Goal: Check status: Check status

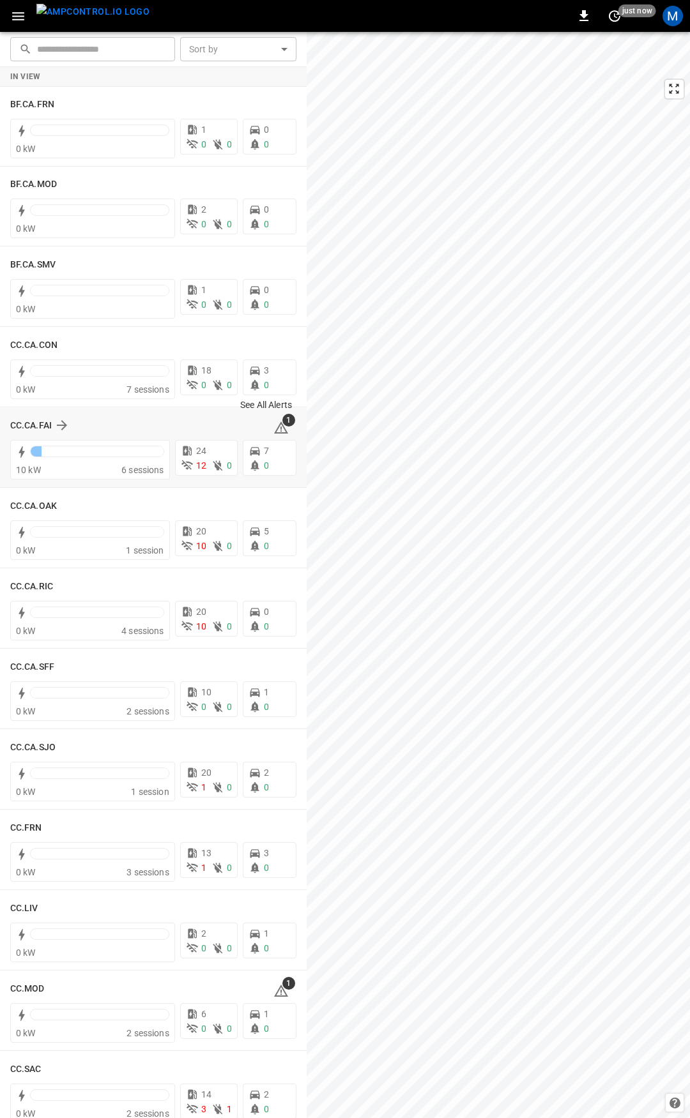
click at [275, 425] on icon at bounding box center [281, 428] width 14 height 12
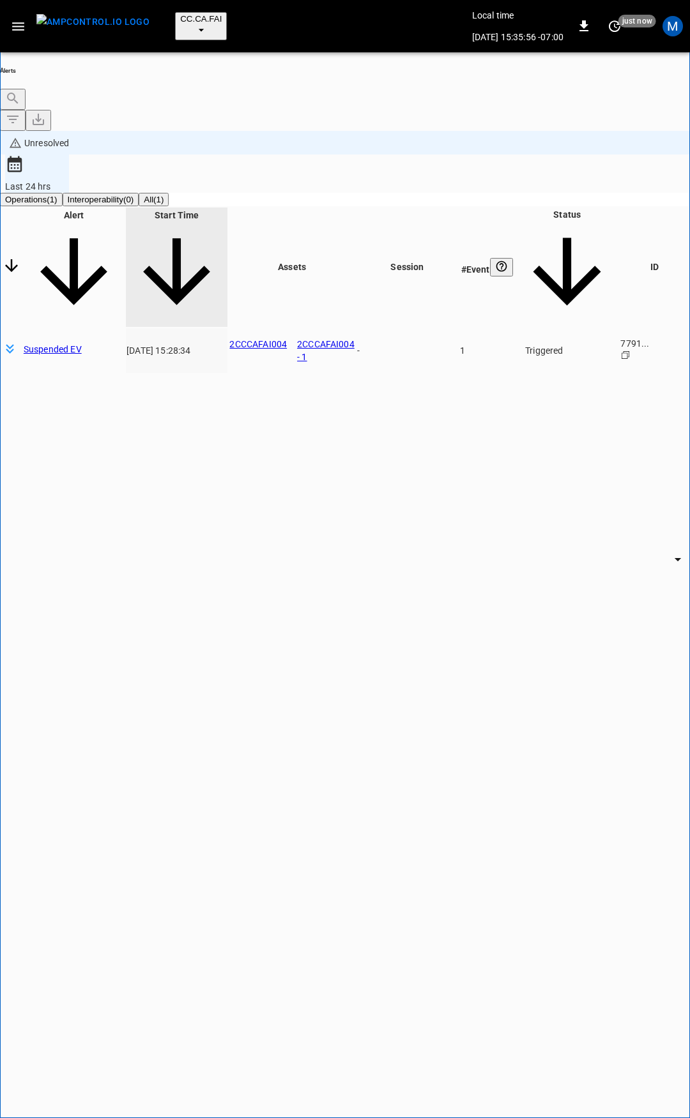
click at [552, 162] on body "**********" at bounding box center [345, 612] width 690 height 1224
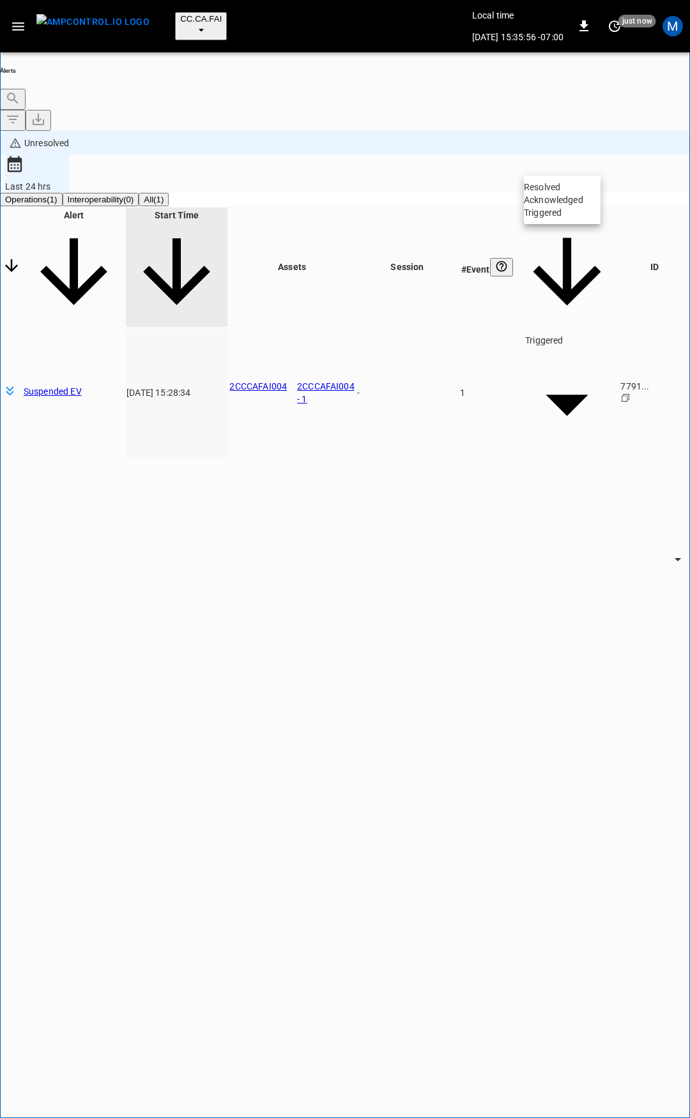
click at [582, 194] on li "Resolved" at bounding box center [562, 187] width 77 height 13
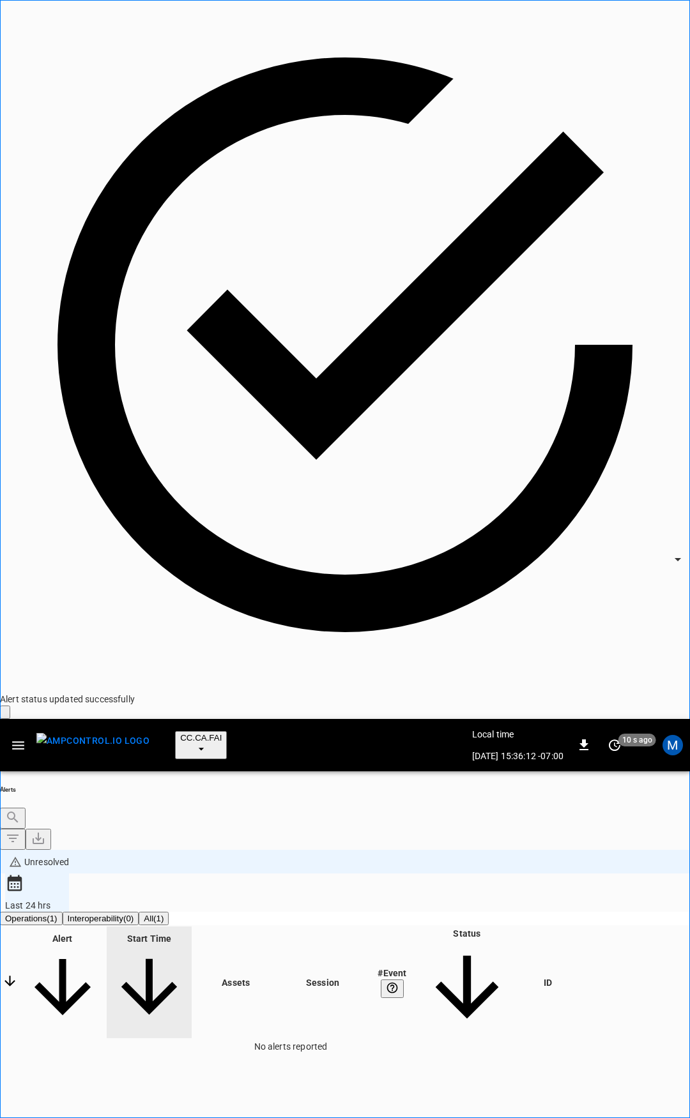
click at [24, 738] on icon "button" at bounding box center [18, 746] width 16 height 16
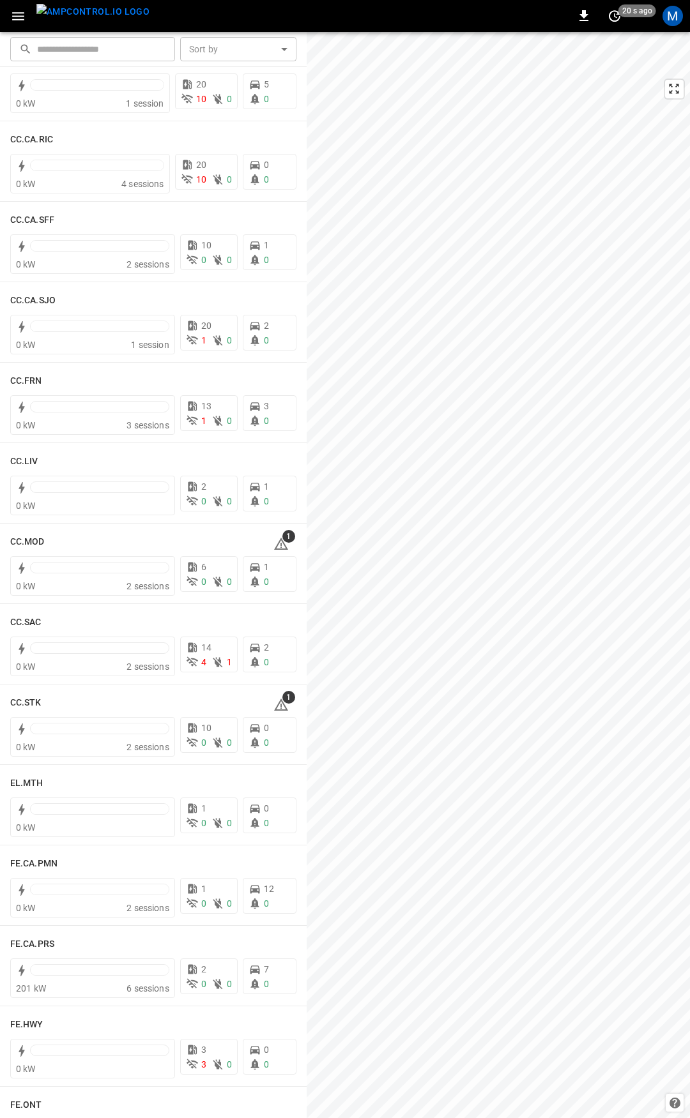
scroll to position [413, 0]
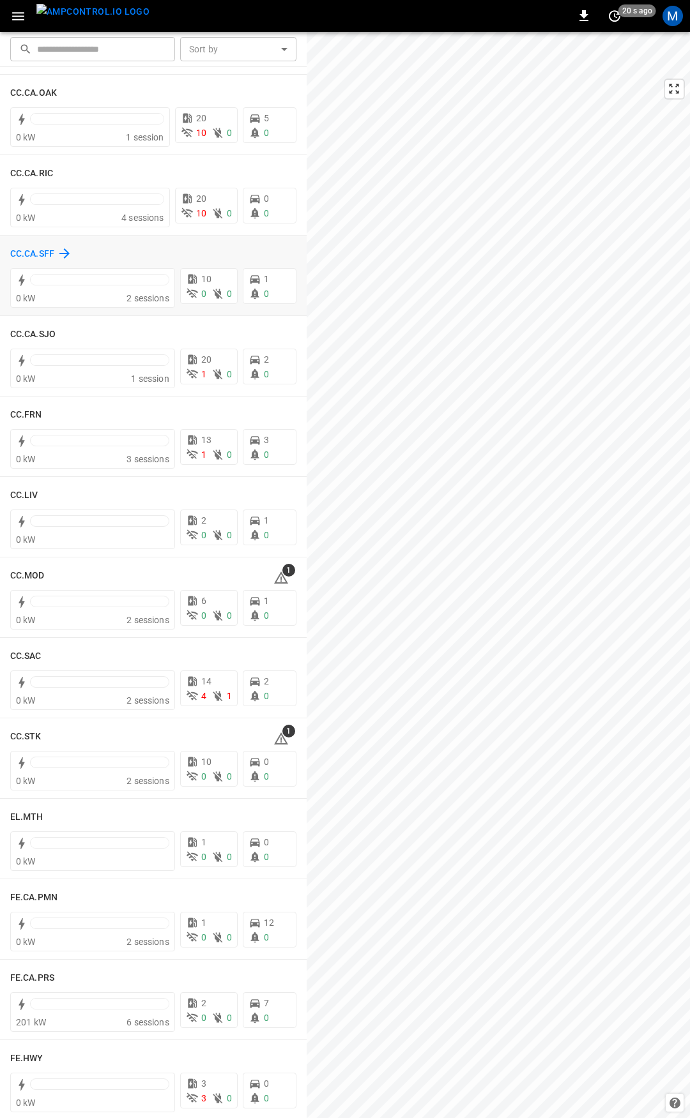
click at [39, 261] on h6 "CC.CA.SFF" at bounding box center [32, 254] width 44 height 14
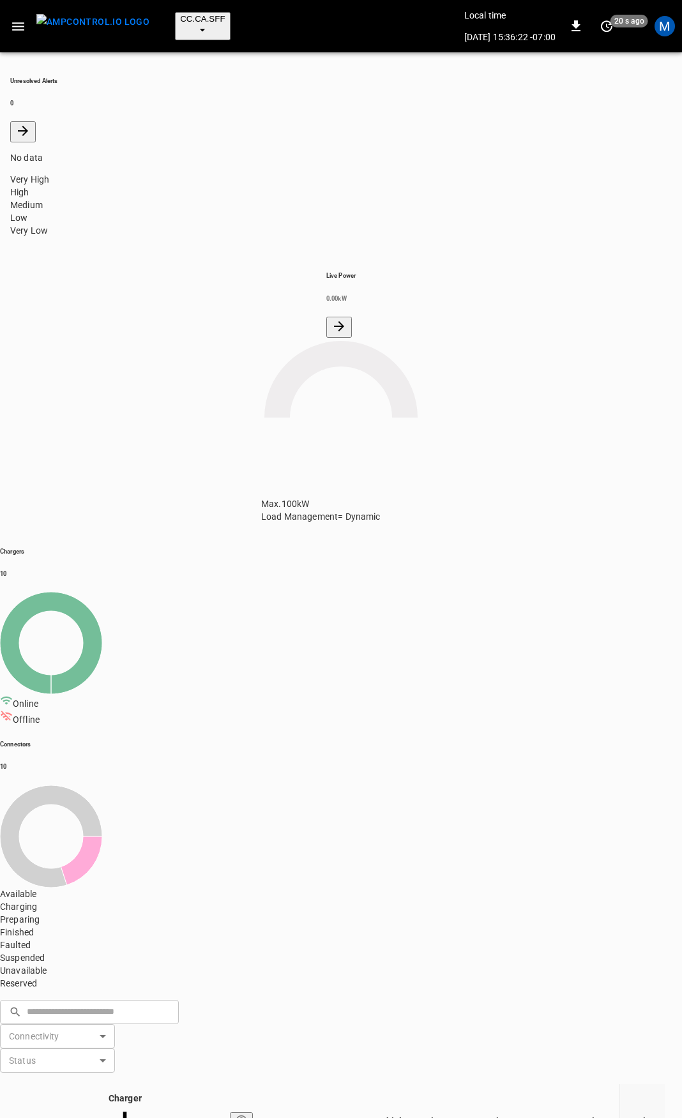
drag, startPoint x: 186, startPoint y: 616, endPoint x: 95, endPoint y: 630, distance: 91.9
copy tr "2CCCASFF004"
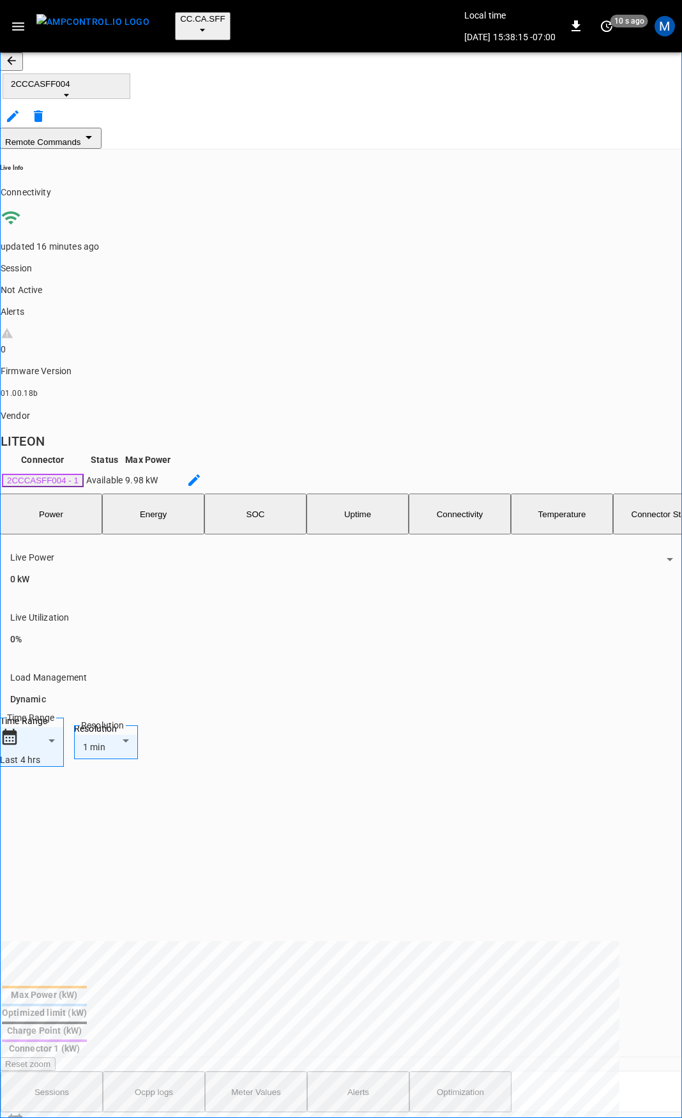
click at [20, 19] on icon "button" at bounding box center [18, 27] width 16 height 16
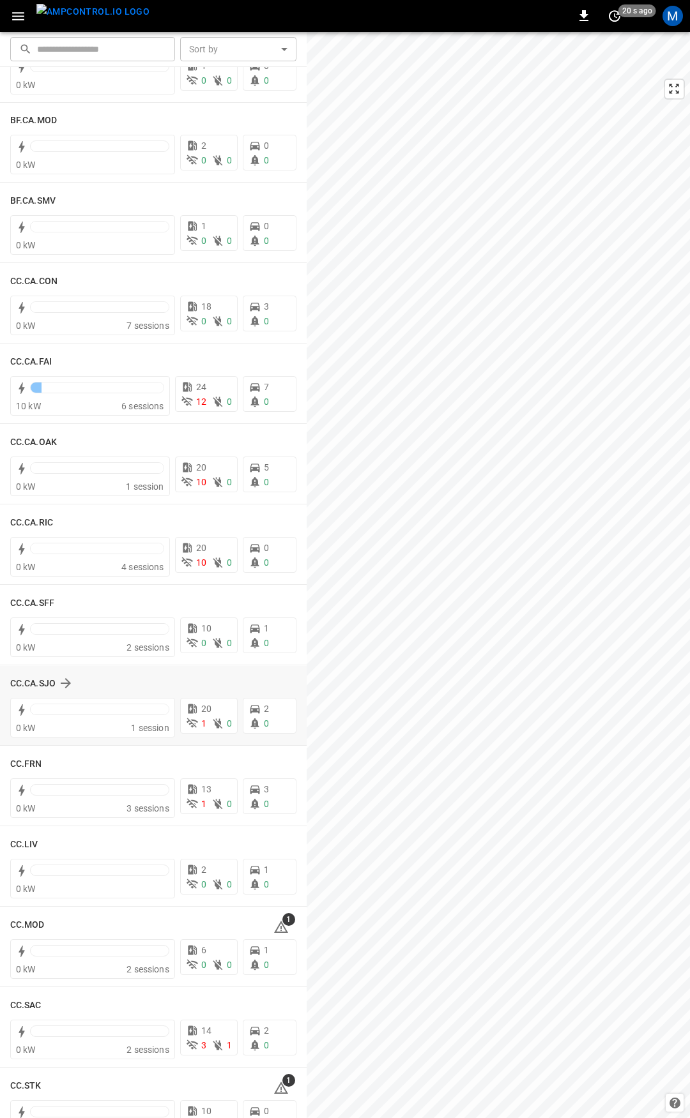
scroll to position [255, 0]
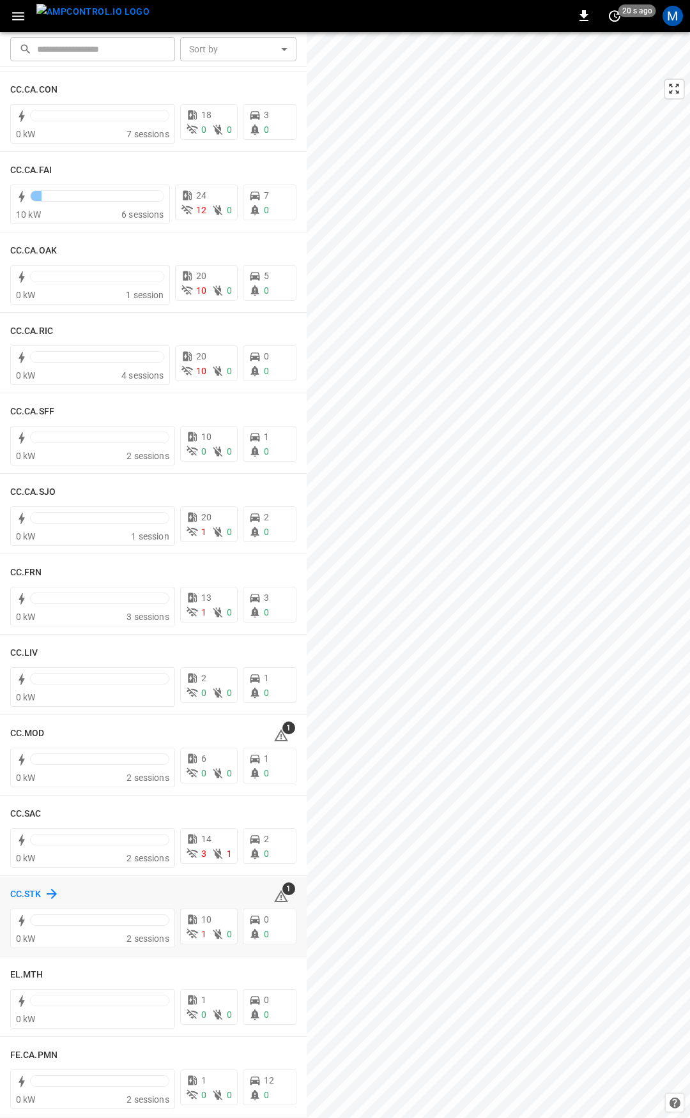
click at [36, 891] on h6 "CC.STK" at bounding box center [25, 895] width 31 height 14
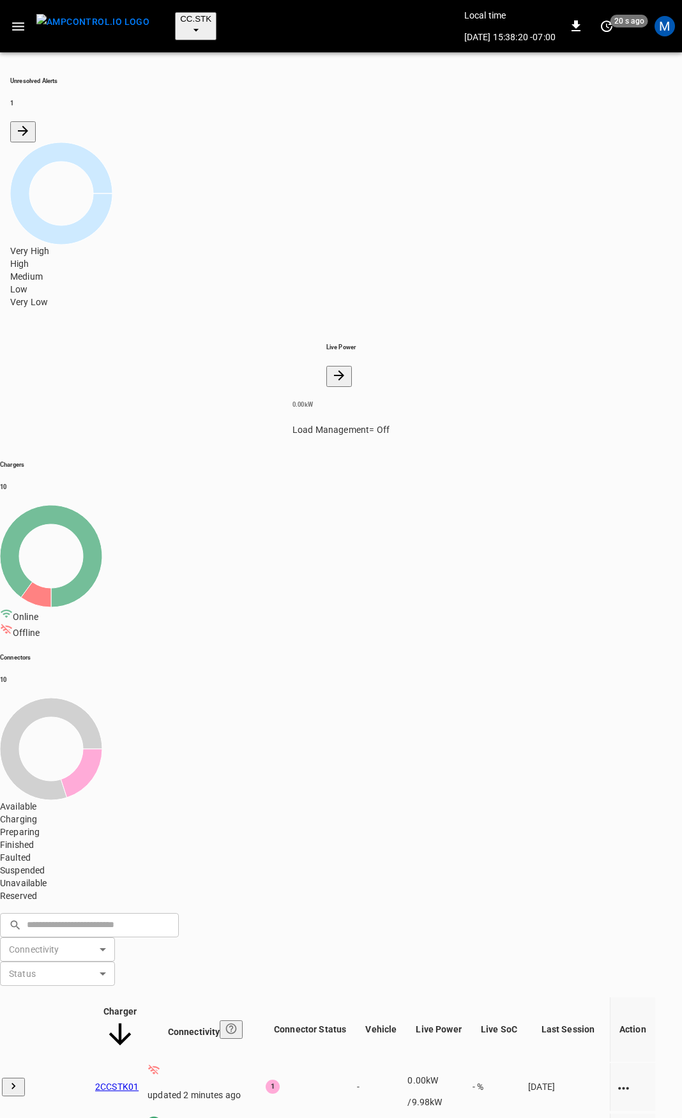
drag, startPoint x: 162, startPoint y: 665, endPoint x: 26, endPoint y: 664, distance: 135.4
copy tr "2CCSTK05"
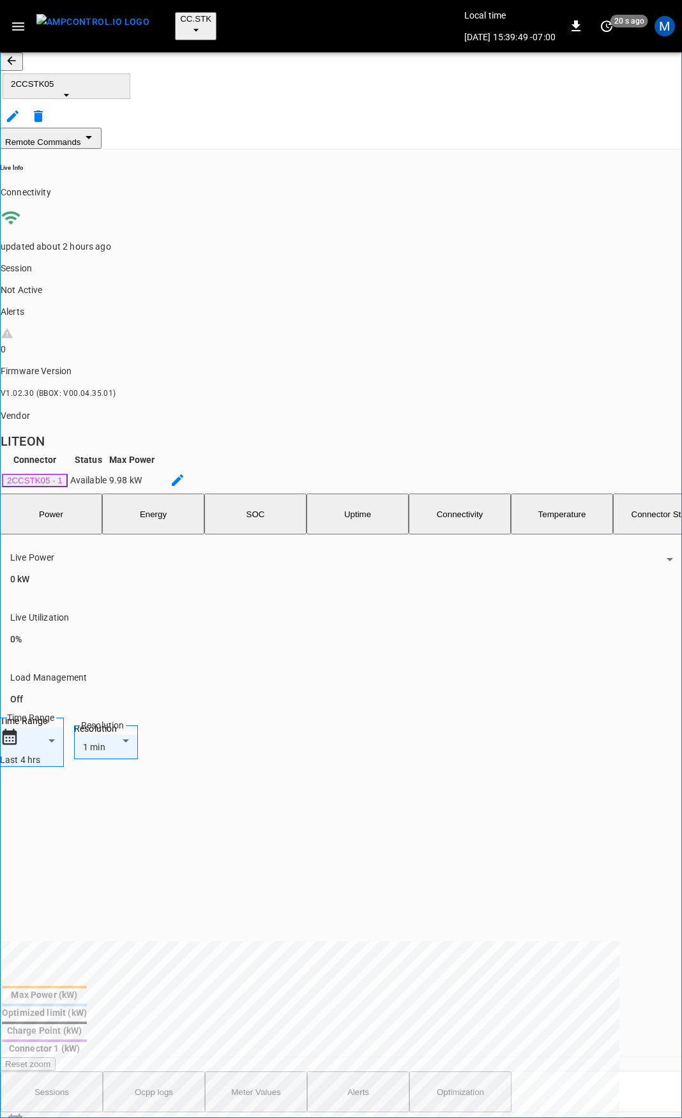
click at [18, 56] on icon "button" at bounding box center [11, 60] width 13 height 13
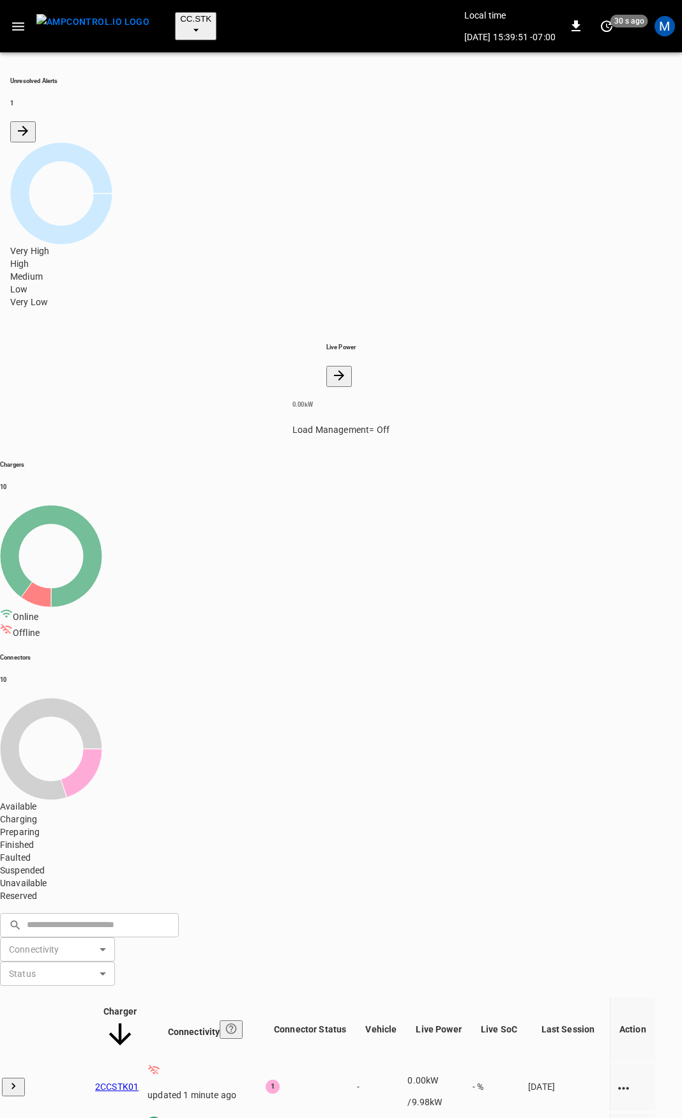
click at [21, 22] on icon "button" at bounding box center [18, 26] width 12 height 8
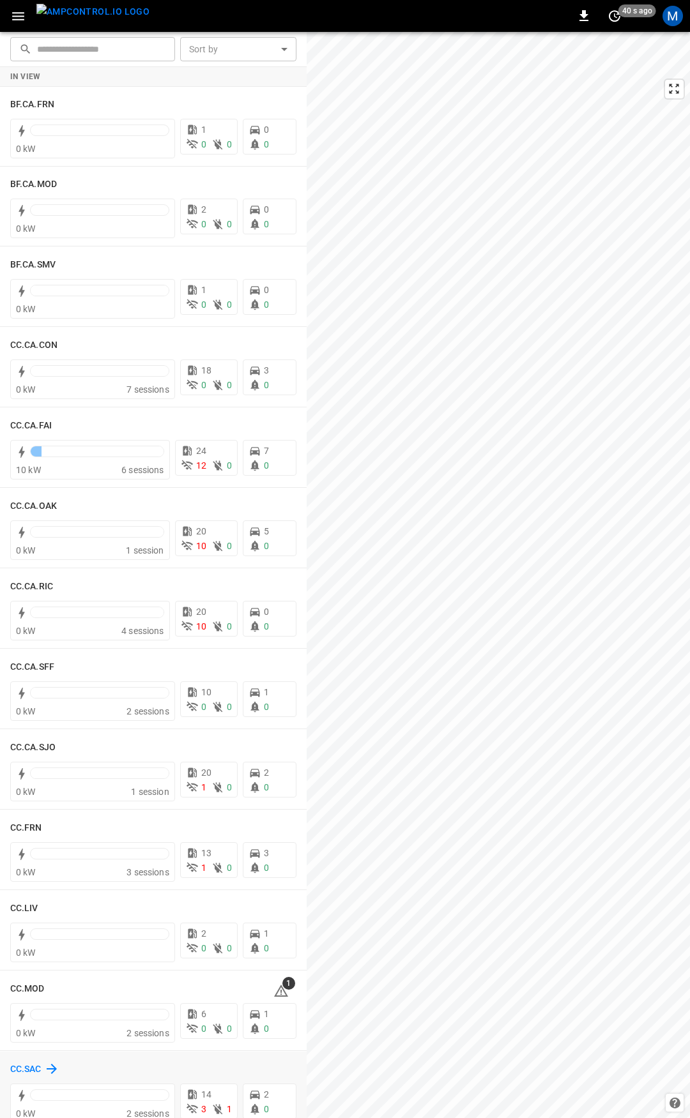
click at [38, 1072] on h6 "CC.SAC" at bounding box center [25, 1070] width 31 height 14
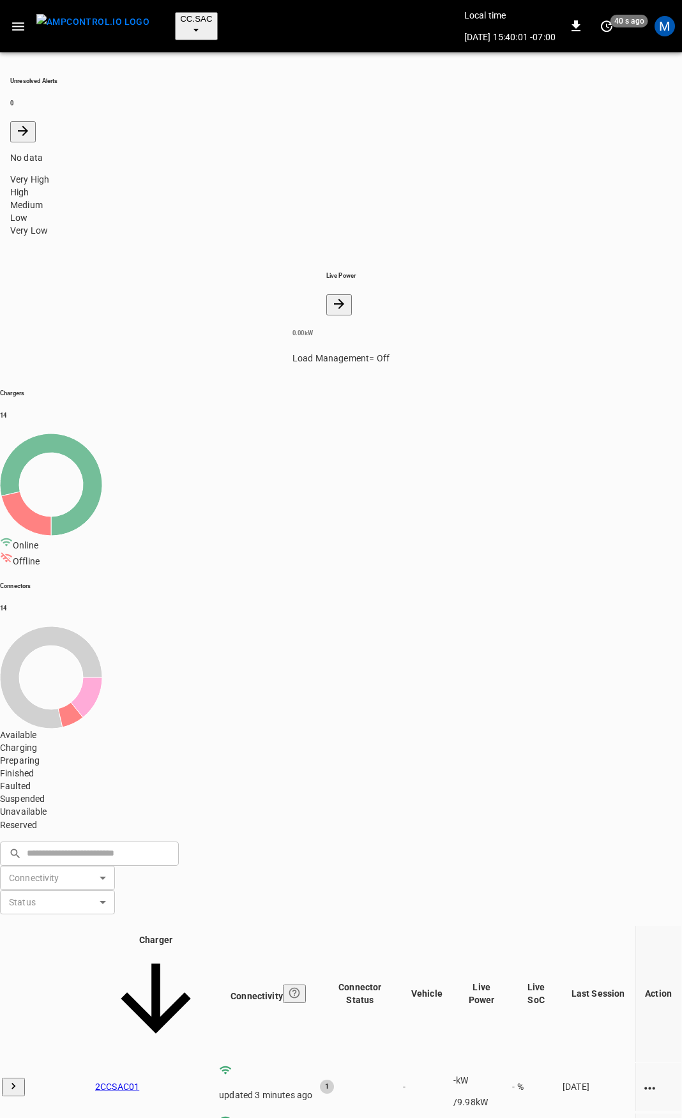
drag, startPoint x: 194, startPoint y: 667, endPoint x: 110, endPoint y: 666, distance: 83.0
copy link "2CCSAC05"
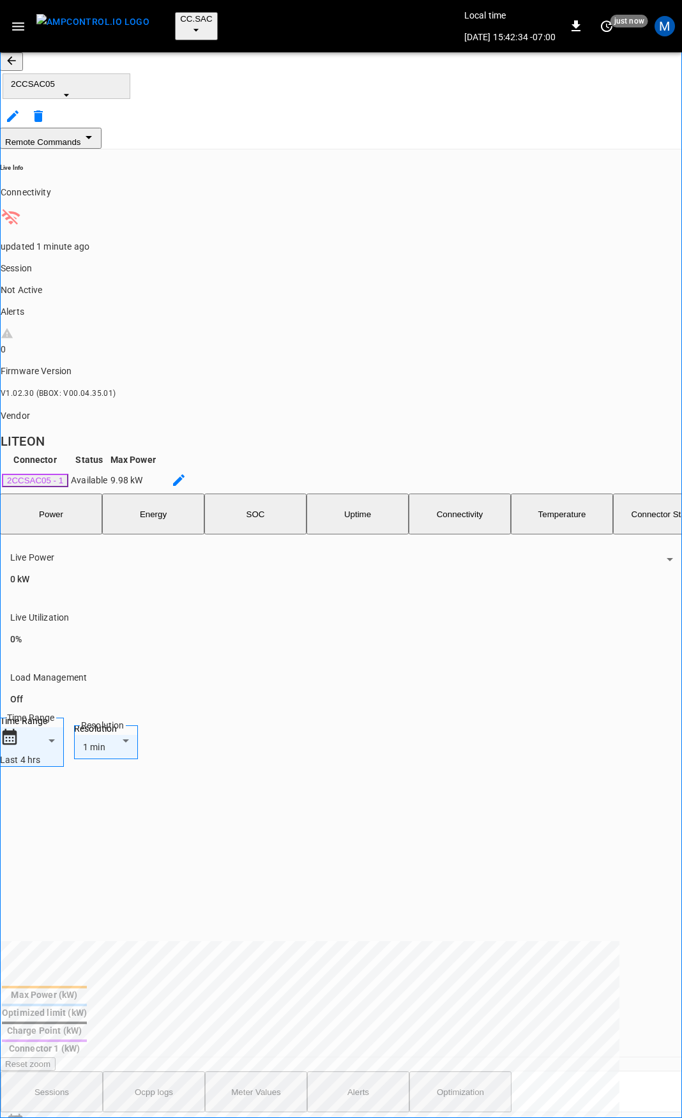
click at [23, 65] on button "button" at bounding box center [11, 61] width 23 height 19
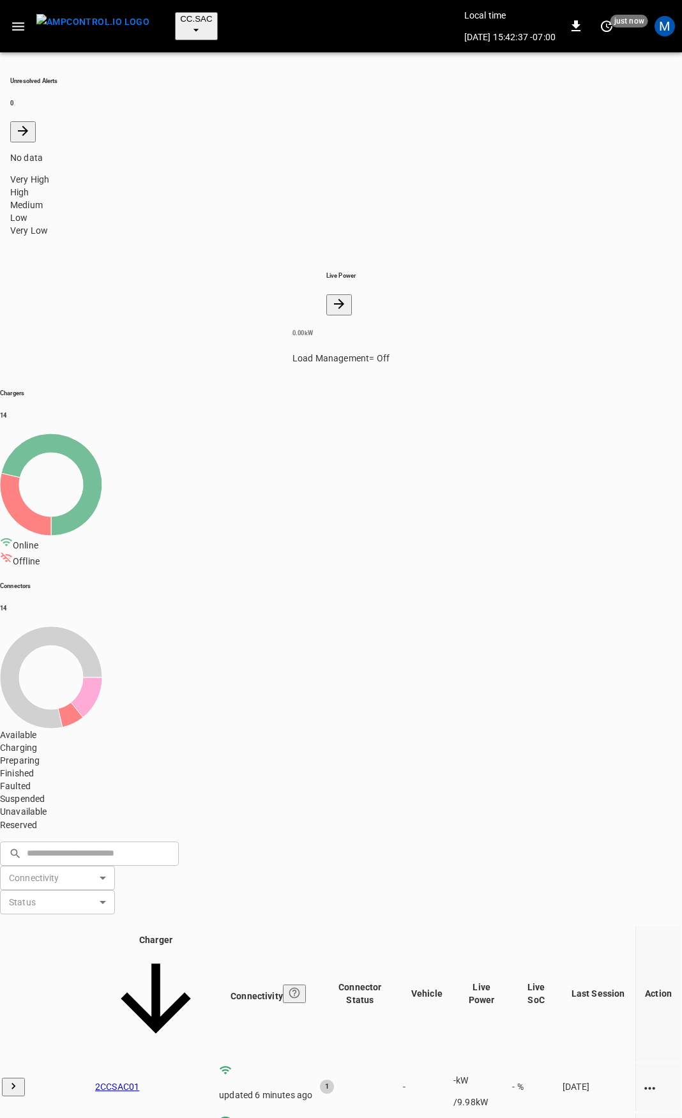
drag, startPoint x: 176, startPoint y: 623, endPoint x: 107, endPoint y: 617, distance: 69.3
copy link "2CCSAC04"
click at [16, 22] on icon "button" at bounding box center [18, 26] width 12 height 8
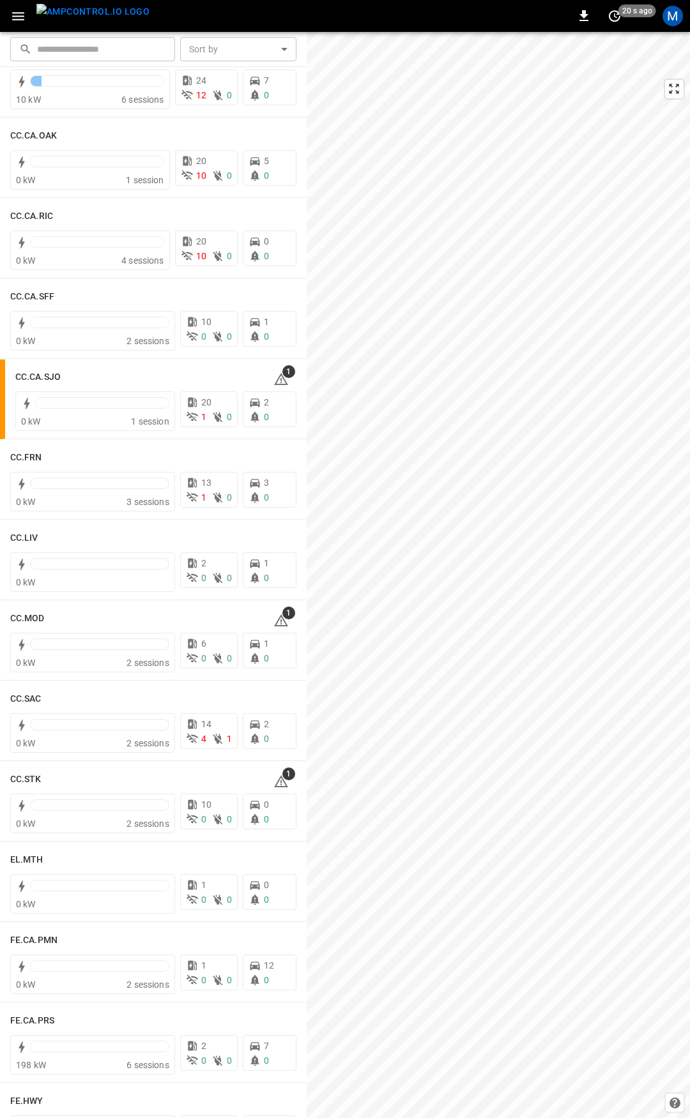
scroll to position [382, 0]
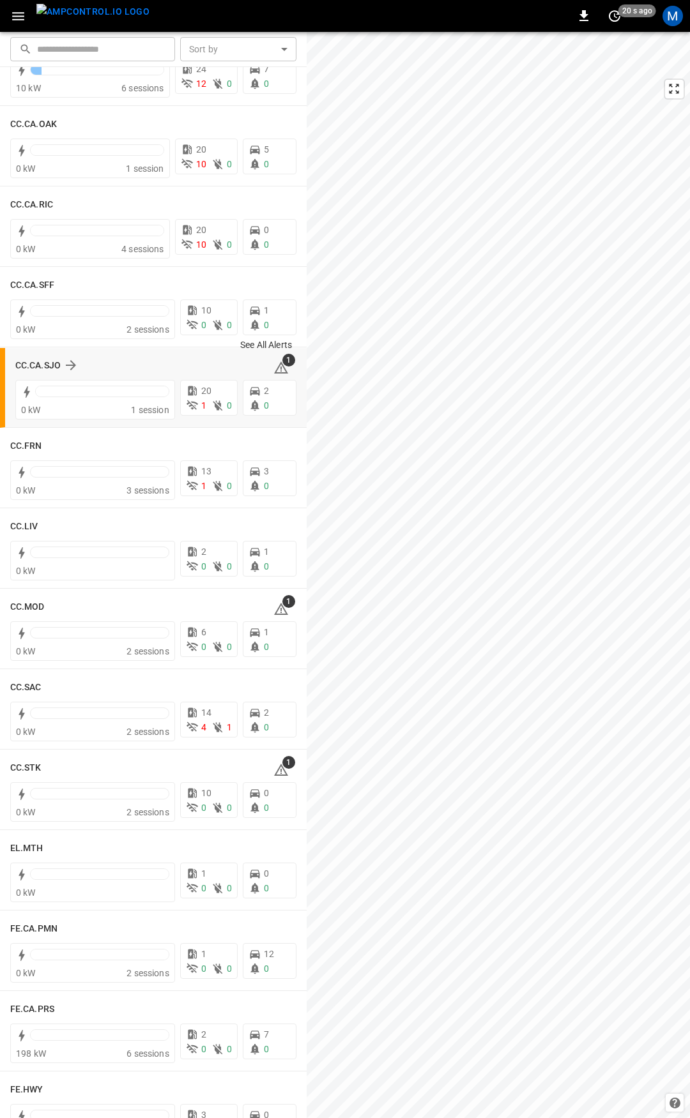
click at [278, 368] on icon at bounding box center [280, 367] width 15 height 15
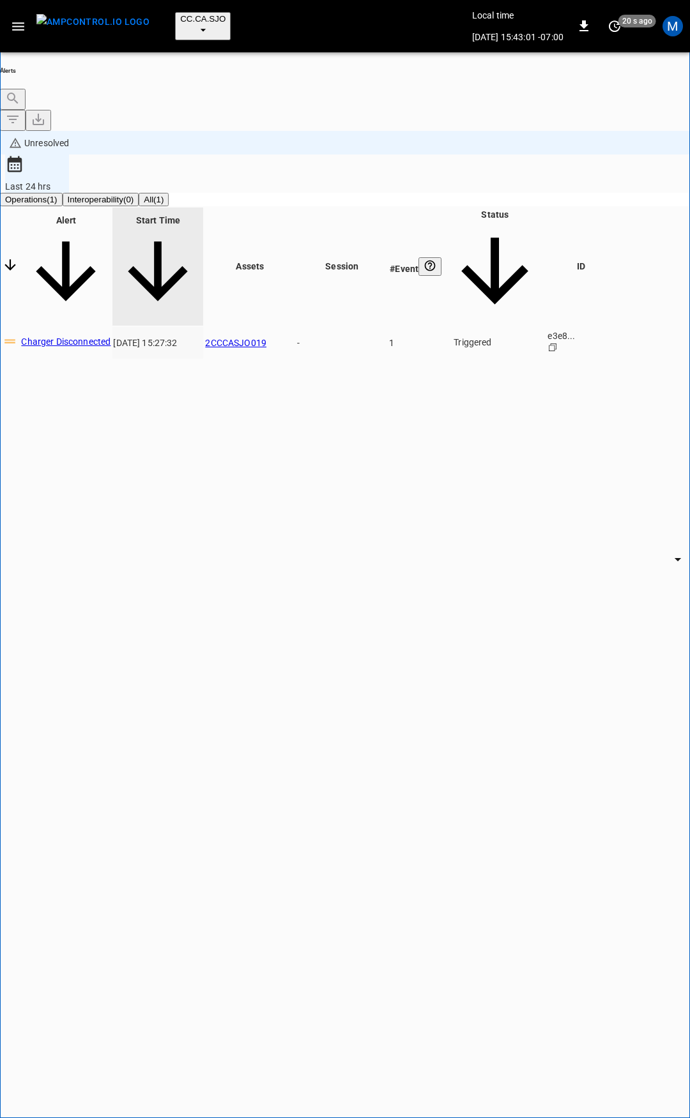
drag, startPoint x: 351, startPoint y: 166, endPoint x: 250, endPoint y: 172, distance: 101.1
click at [250, 327] on tr "Charger Disconnected 2025-09-10 15:27:32 2CCCASJO019 - 1 Triggered ********* ​ …" at bounding box center [308, 343] width 614 height 32
click at [383, 327] on td "-" at bounding box center [341, 343] width 91 height 32
drag, startPoint x: 338, startPoint y: 162, endPoint x: 276, endPoint y: 171, distance: 63.2
click at [276, 327] on td "2CCCASJO019" at bounding box center [249, 343] width 91 height 32
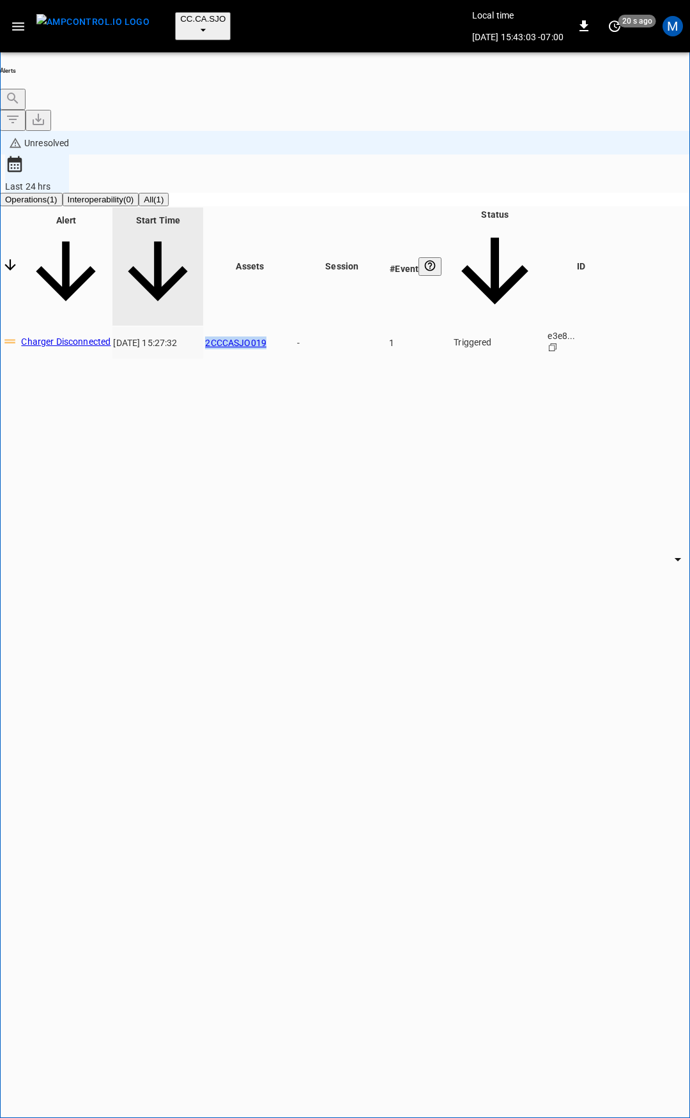
copy link "2CCCASJO019"
click at [266, 338] on link "2CCCASJO019" at bounding box center [235, 343] width 61 height 10
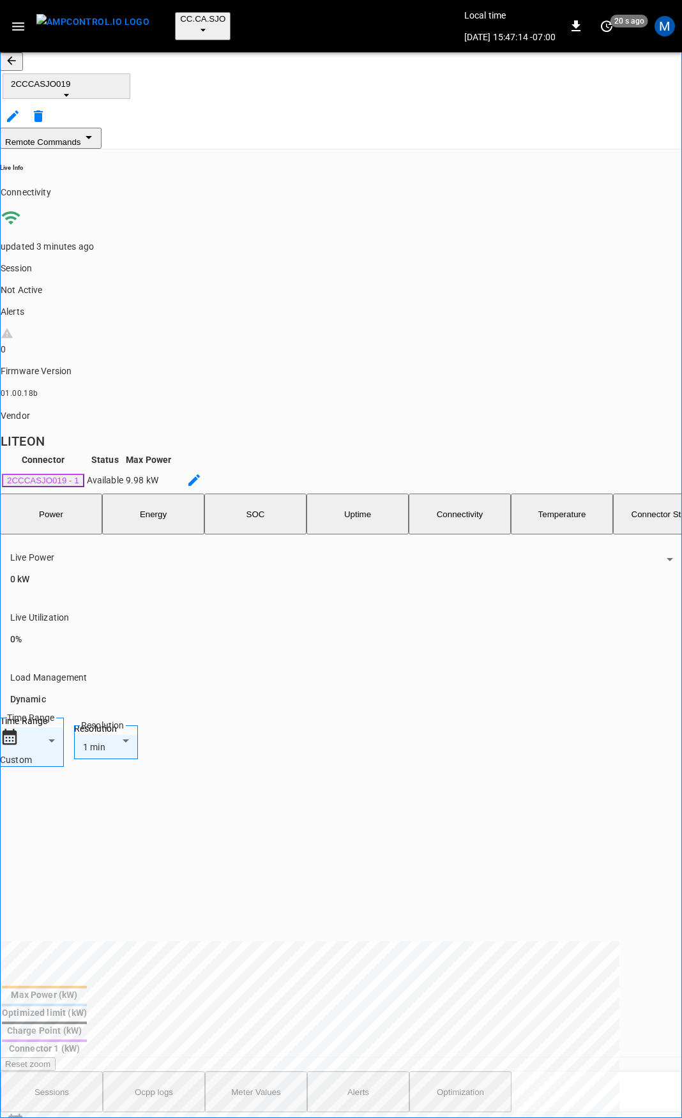
click at [18, 56] on icon "button" at bounding box center [11, 60] width 13 height 13
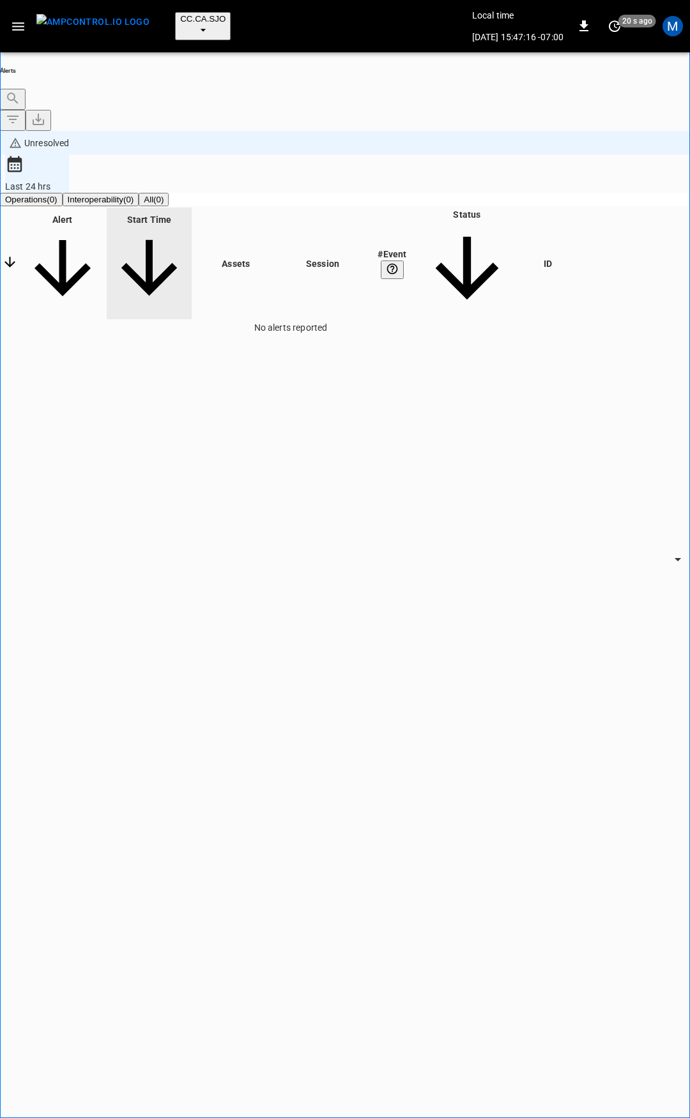
click at [20, 19] on icon "button" at bounding box center [18, 27] width 16 height 16
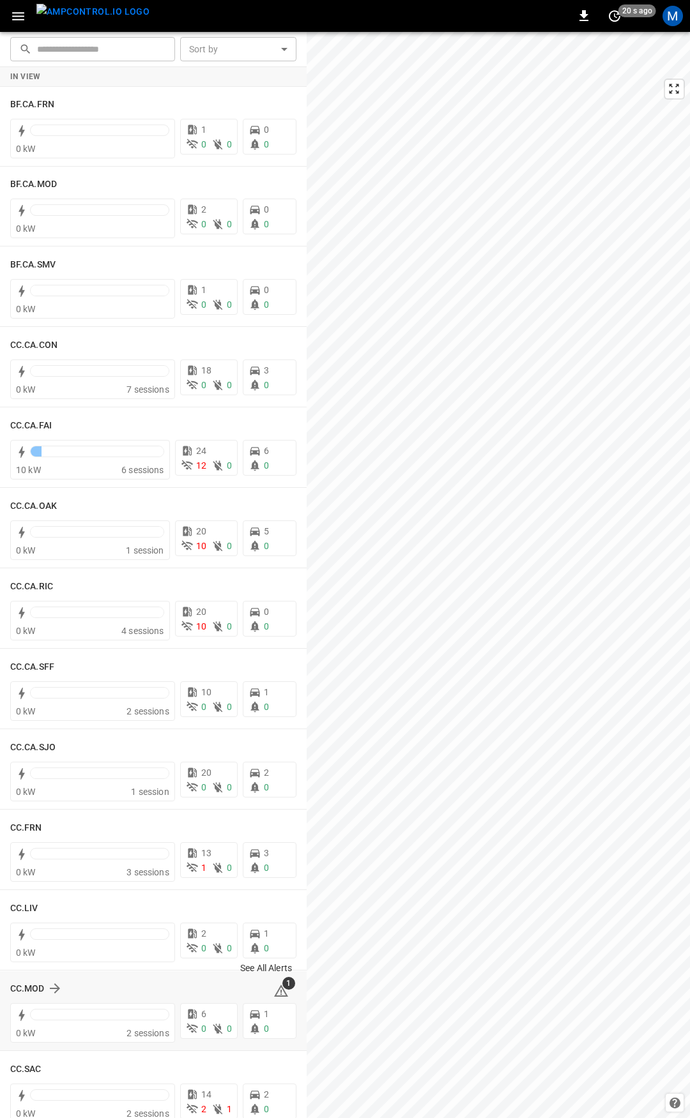
click at [277, 992] on icon at bounding box center [281, 991] width 14 height 12
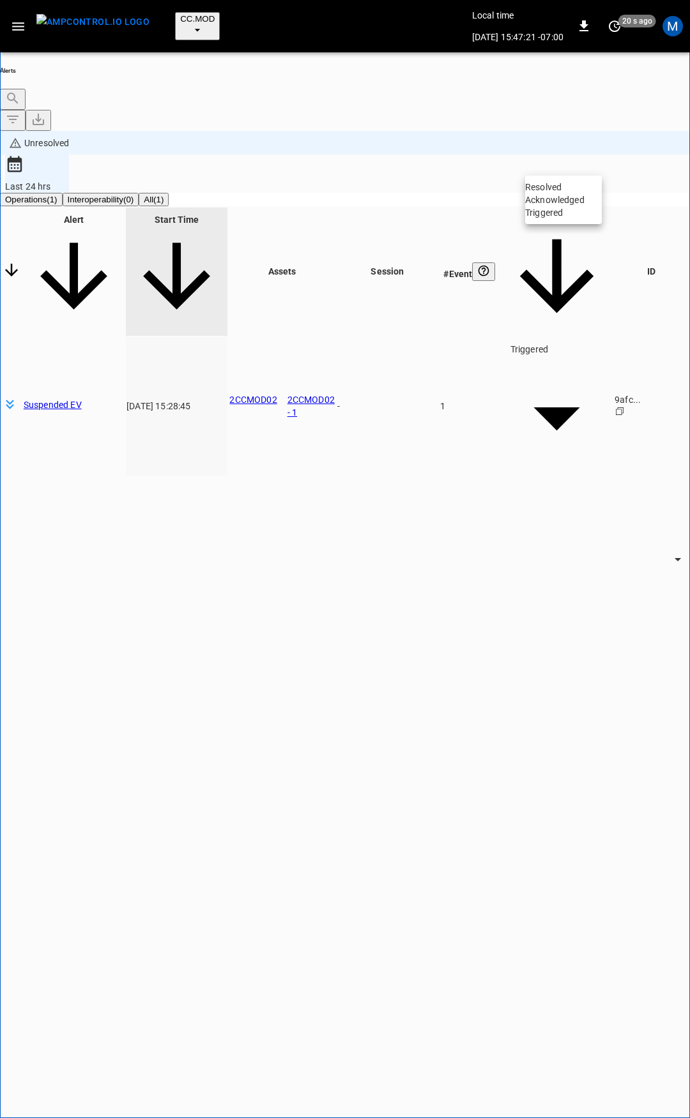
click at [575, 164] on body "**********" at bounding box center [345, 612] width 690 height 1224
click at [584, 186] on li "Resolved" at bounding box center [563, 187] width 77 height 13
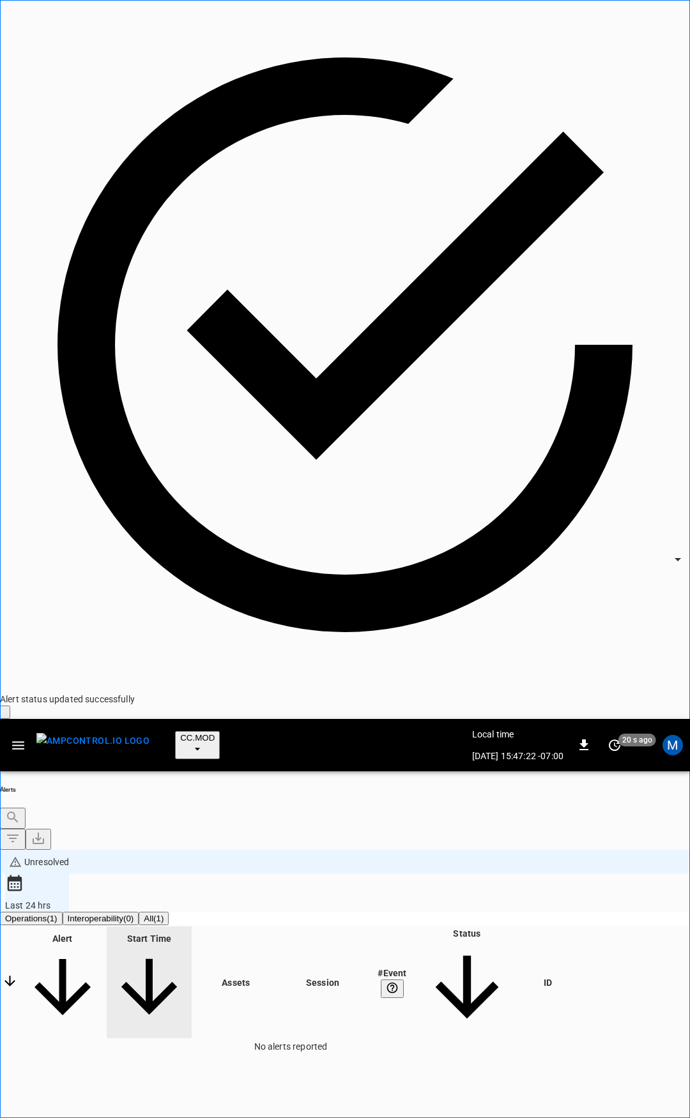
click at [13, 734] on button "button" at bounding box center [18, 746] width 26 height 24
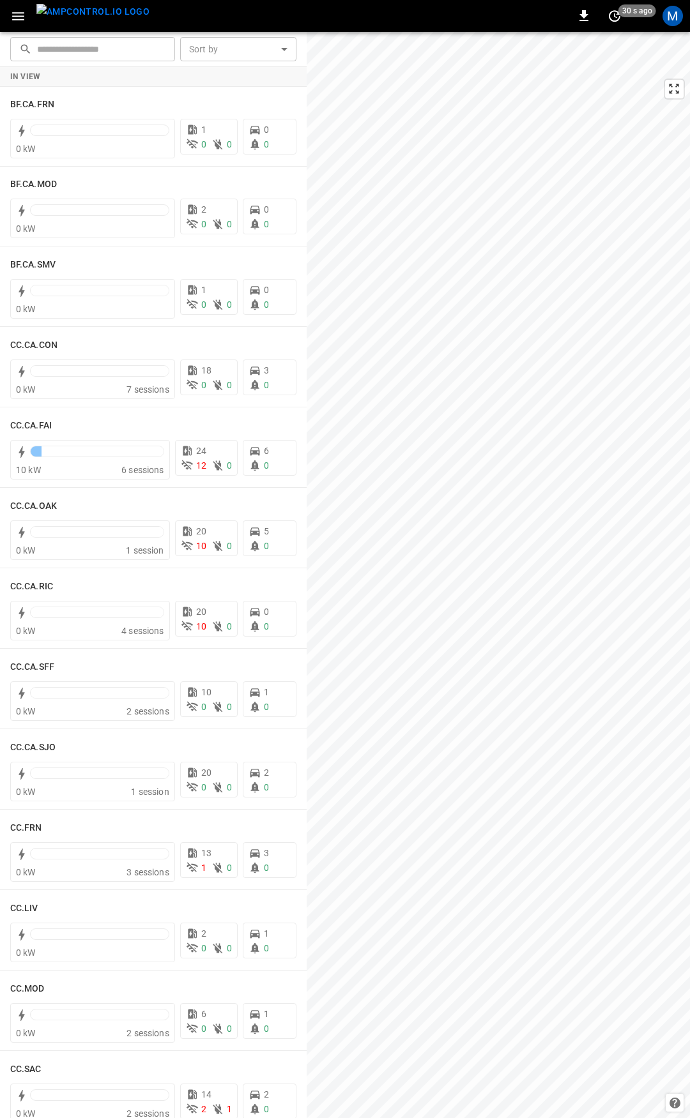
click at [13, 17] on icon "button" at bounding box center [18, 16] width 16 height 16
